Goal: Find specific page/section: Find specific page/section

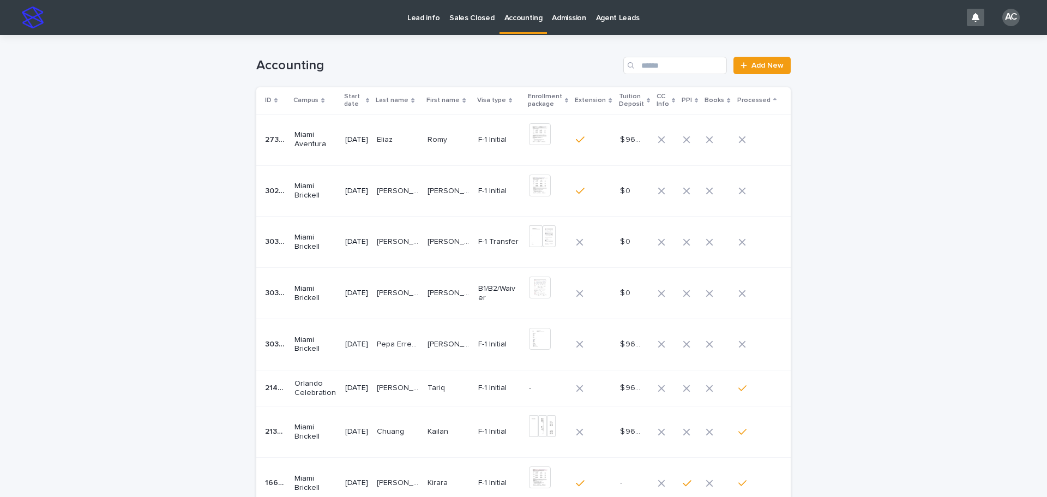
click at [442, 290] on p "[PERSON_NAME]" at bounding box center [450, 291] width 44 height 11
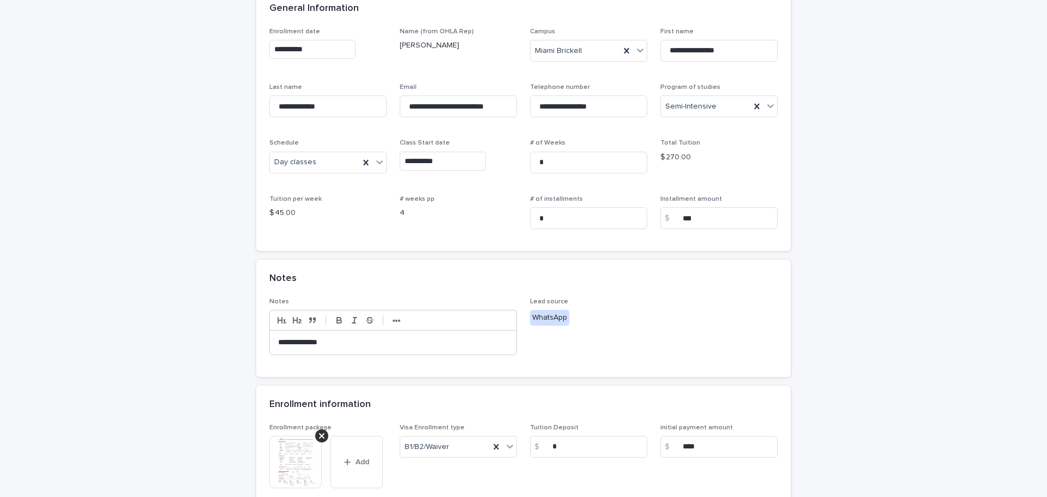
scroll to position [218, 0]
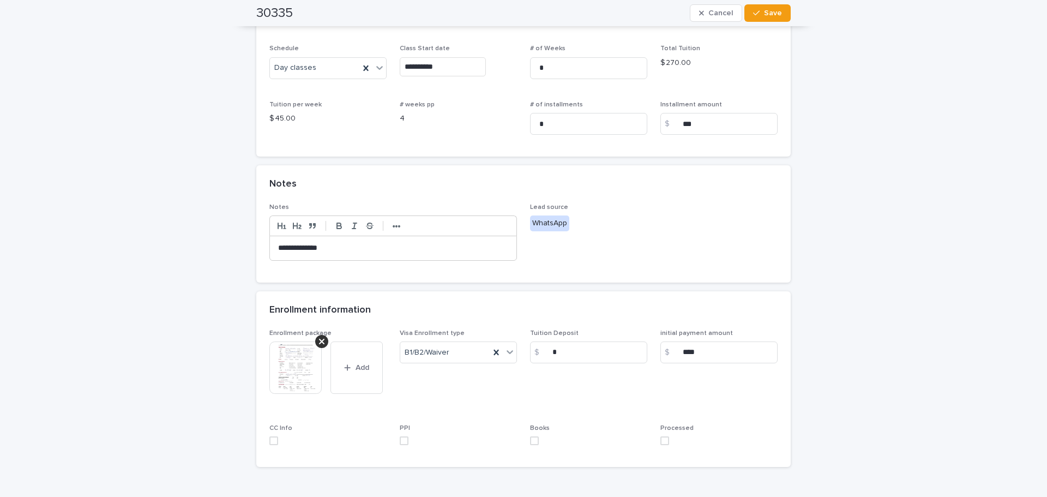
click at [293, 376] on img at bounding box center [295, 367] width 52 height 52
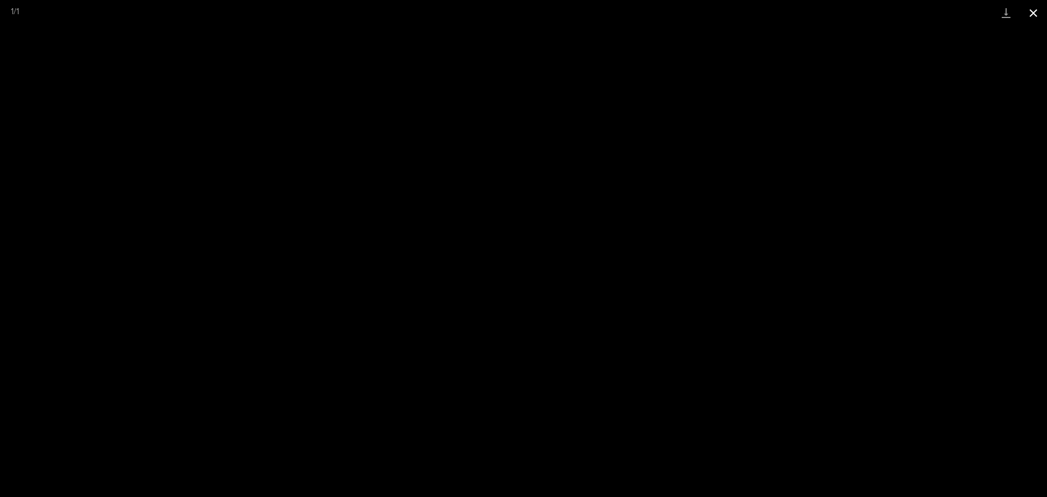
click at [1029, 8] on button "Close gallery" at bounding box center [1033, 13] width 27 height 26
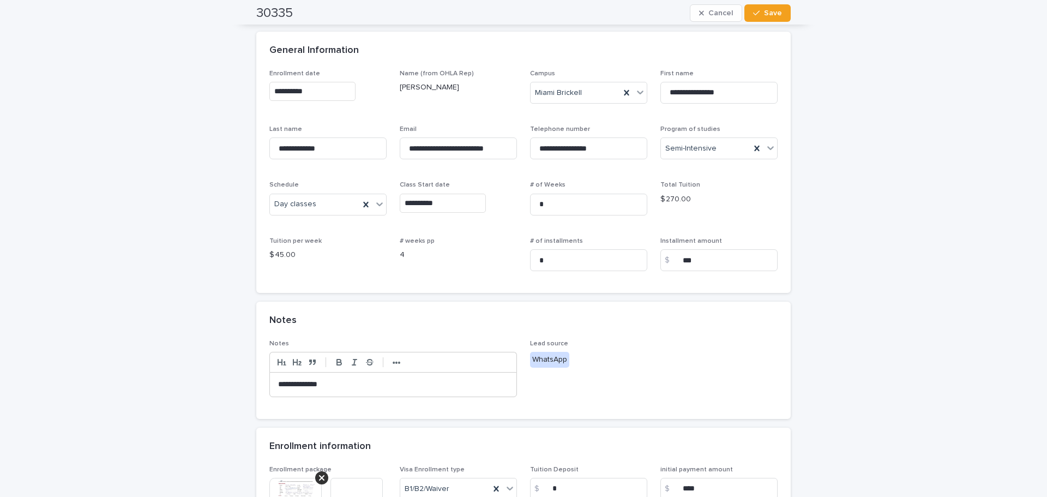
scroll to position [0, 0]
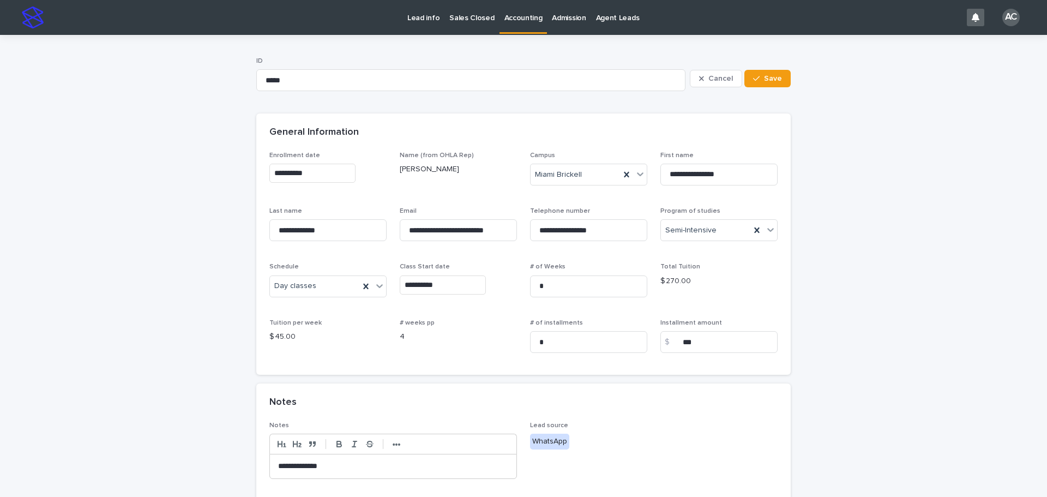
click at [520, 22] on p "Accounting" at bounding box center [523, 11] width 38 height 23
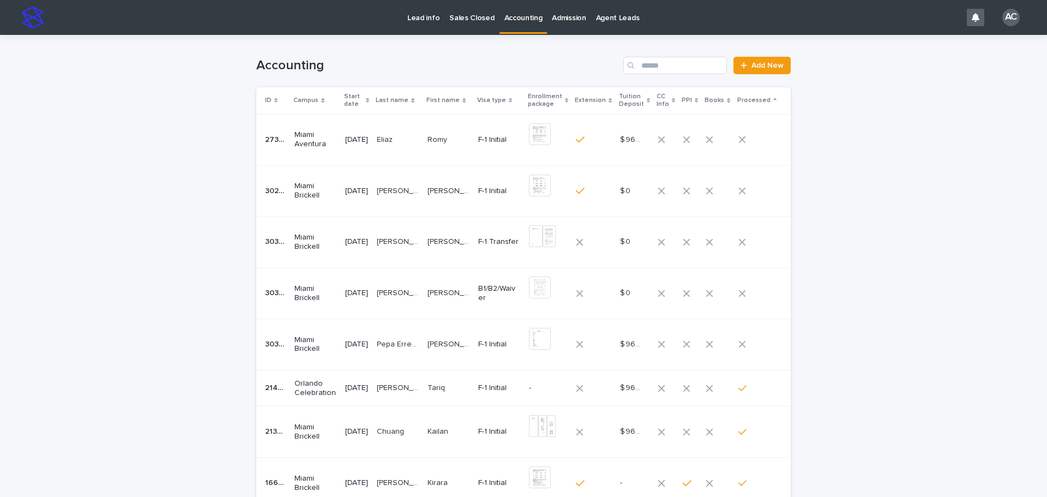
click at [460, 256] on td "[PERSON_NAME] [PERSON_NAME]" at bounding box center [448, 241] width 51 height 51
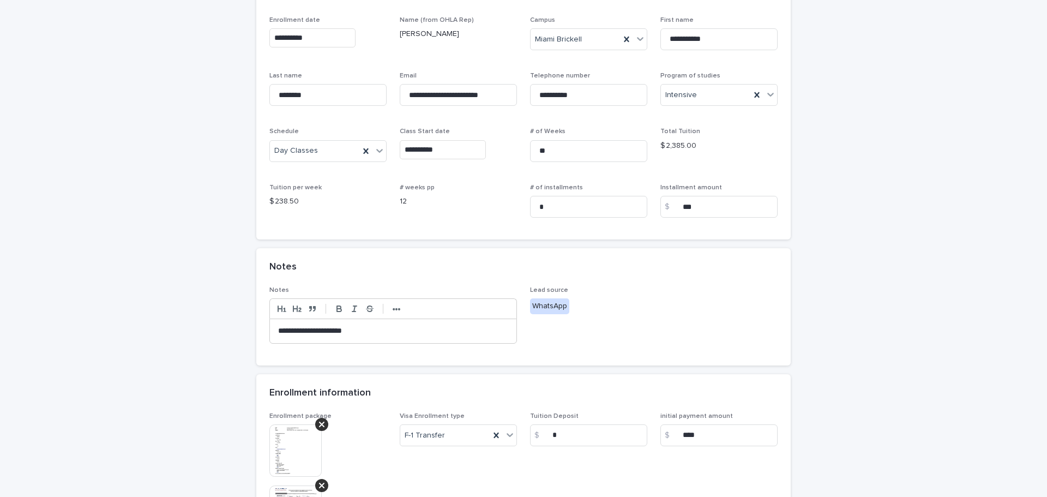
scroll to position [327, 0]
